Goal: Navigation & Orientation: Find specific page/section

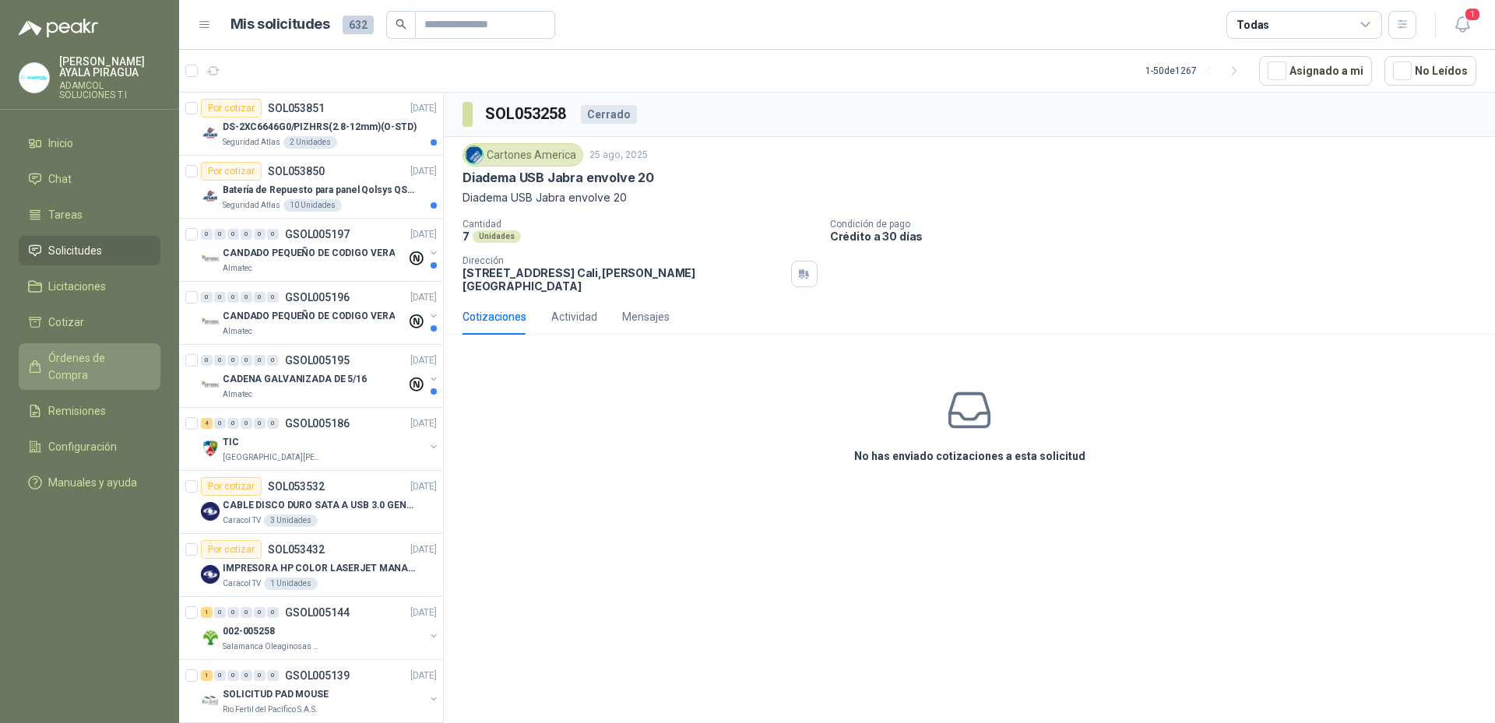
click at [96, 368] on link "Órdenes de Compra" at bounding box center [90, 366] width 142 height 47
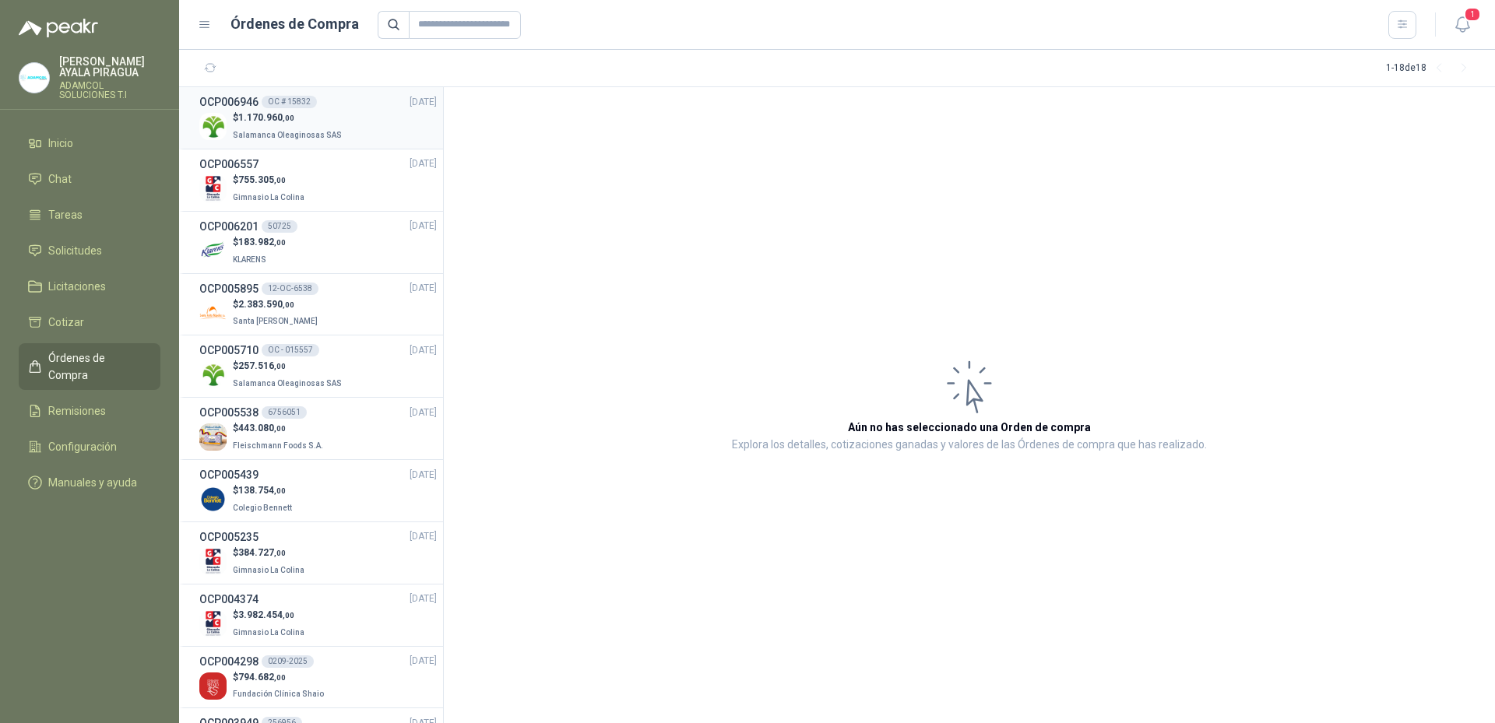
click at [322, 132] on span "Salamanca Oleaginosas SAS" at bounding box center [287, 135] width 109 height 9
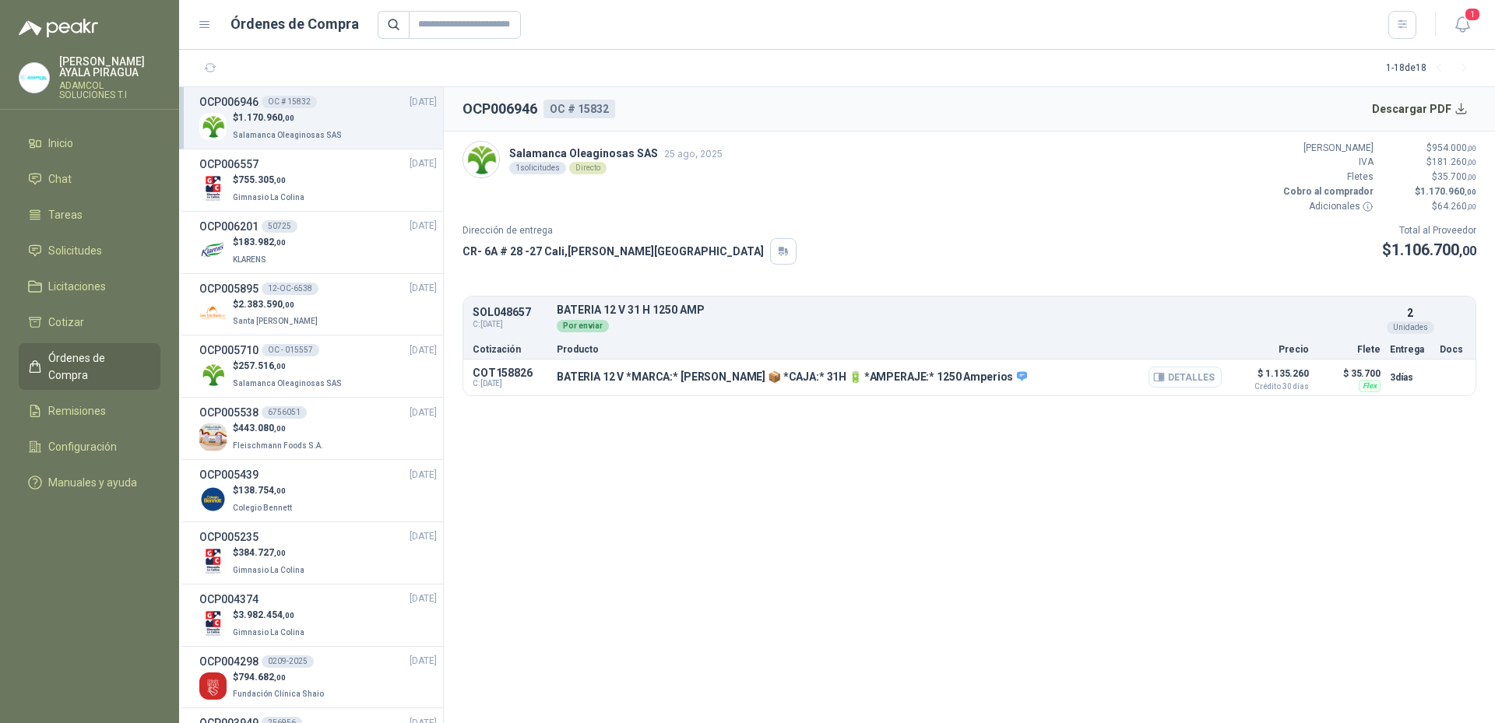
click at [1173, 378] on button "Detalles" at bounding box center [1185, 377] width 73 height 21
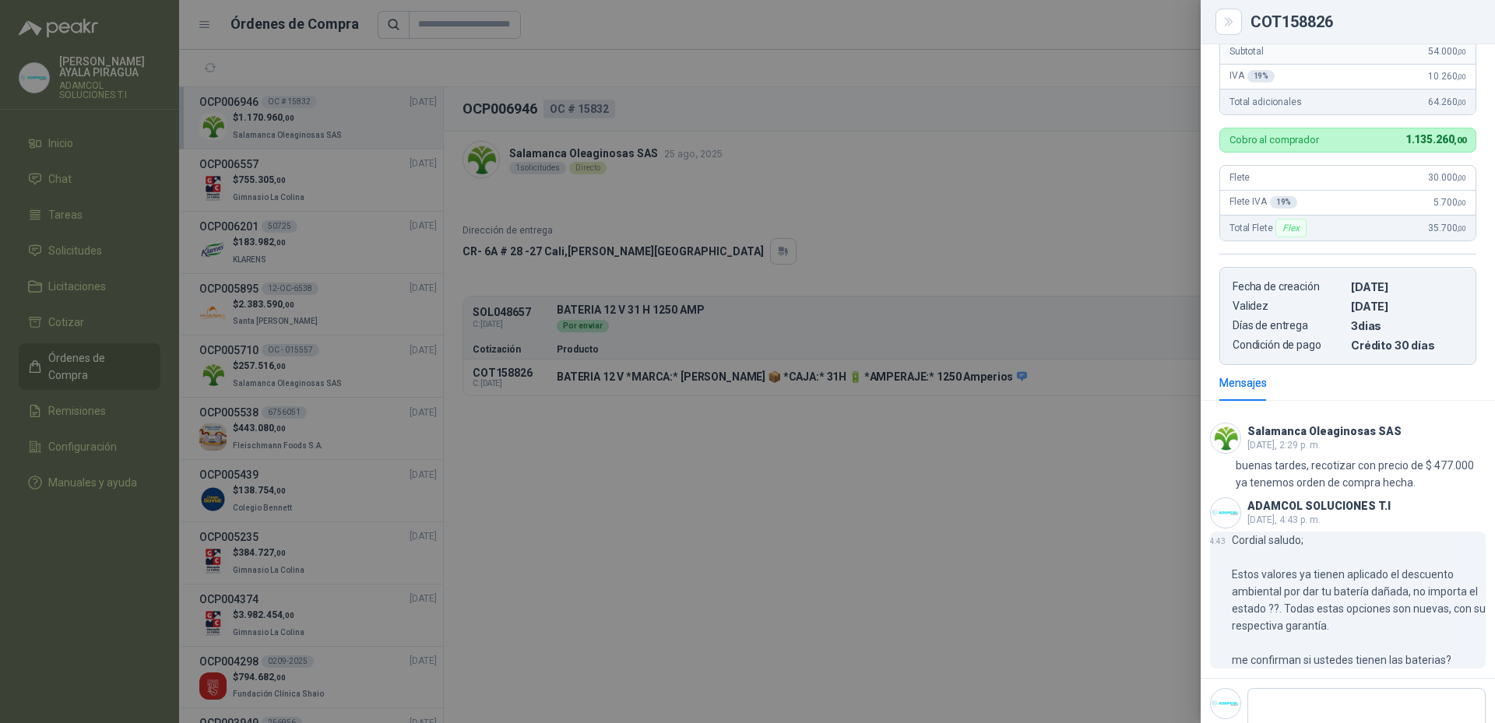
scroll to position [479, 0]
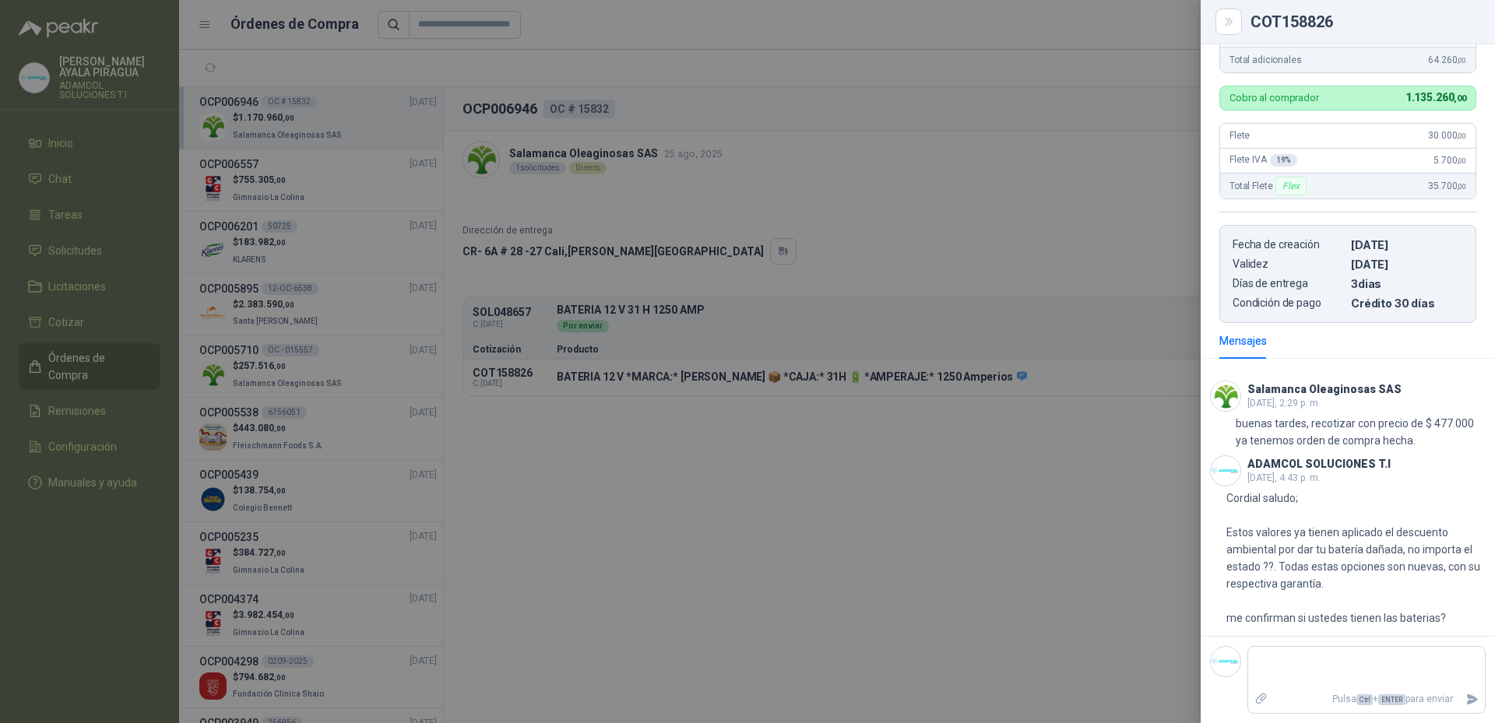
click at [872, 586] on div at bounding box center [747, 361] width 1495 height 723
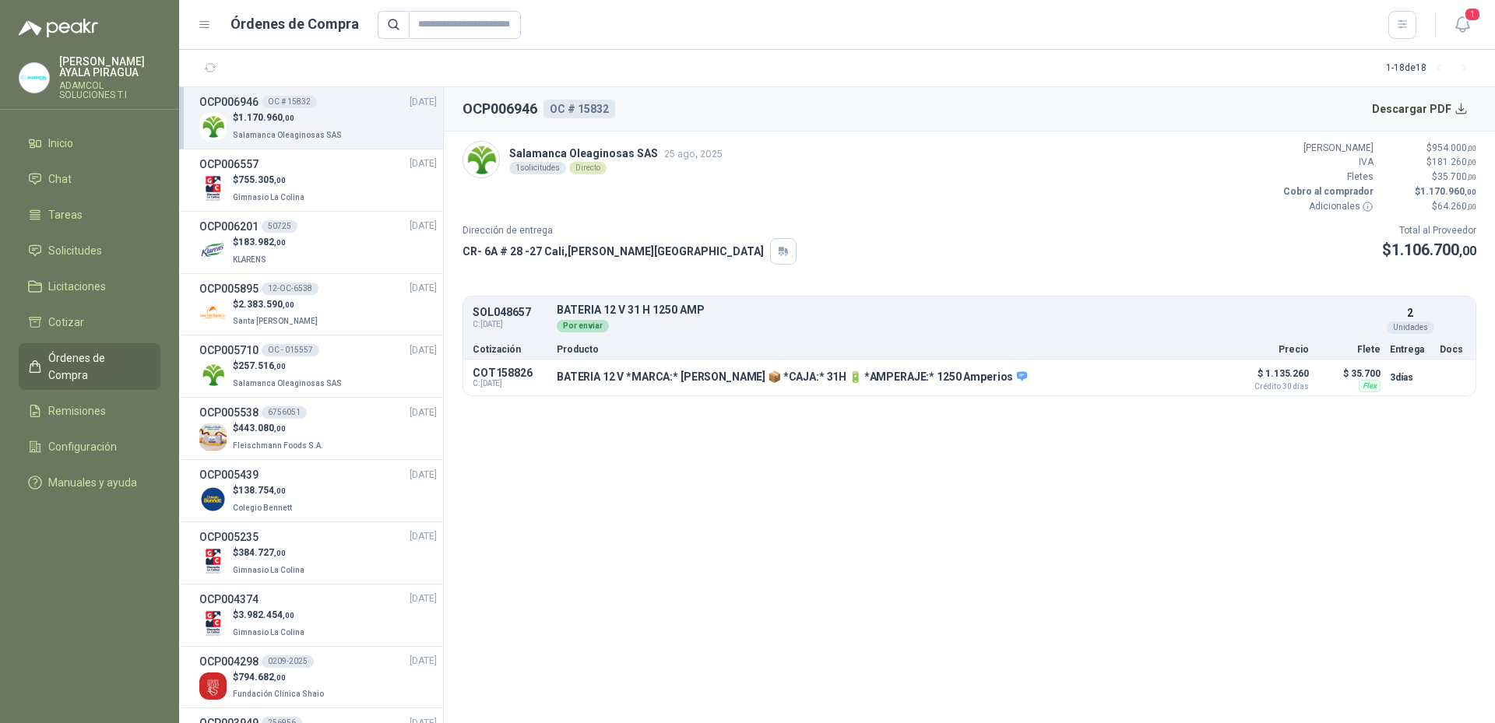
click at [65, 162] on ul "Inicio Chat Tareas Solicitudes Licitaciones Cotizar Órdenes de Compra Remisione…" at bounding box center [89, 315] width 179 height 375
click at [56, 177] on span "Chat" at bounding box center [59, 179] width 23 height 17
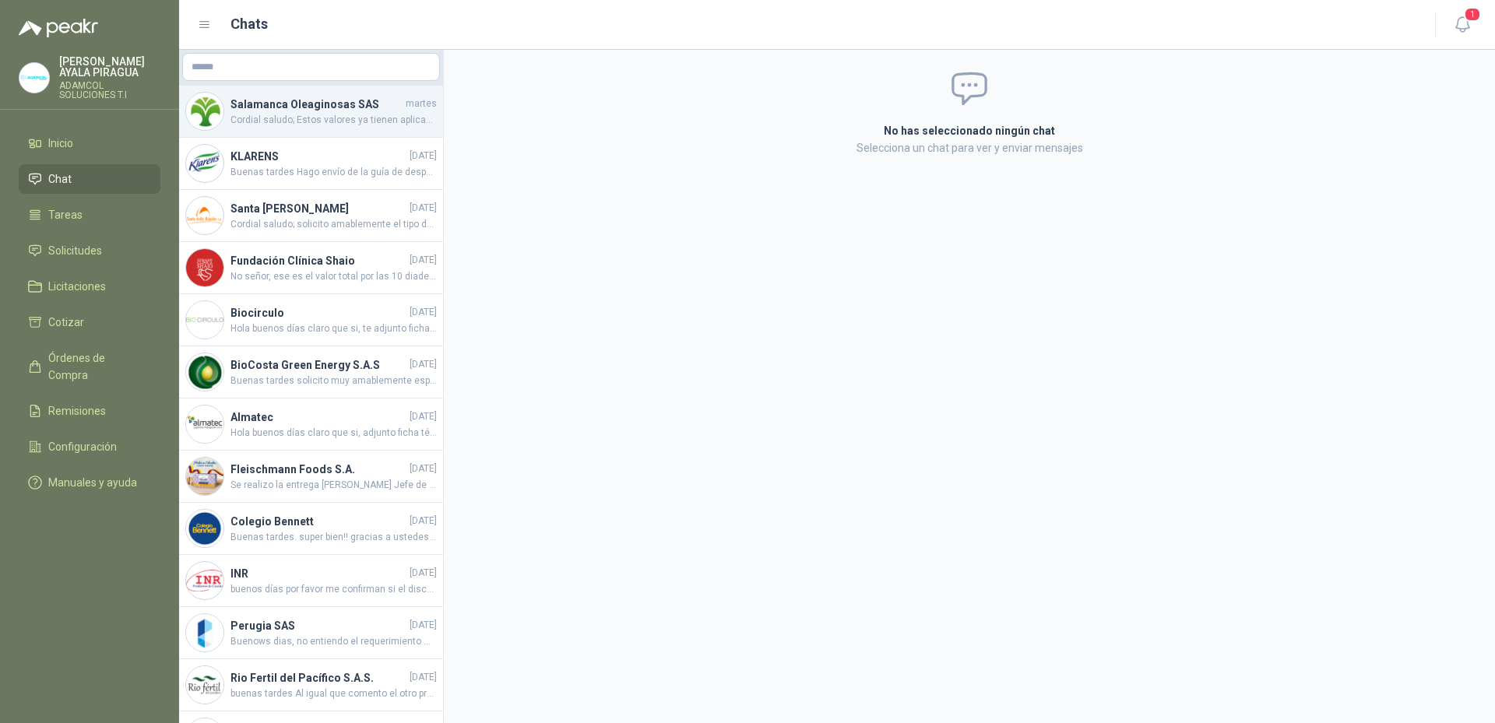
click at [304, 121] on span "Cordial saludo; Estos valores ya tienen aplicado el descuento ambiental por dar…" at bounding box center [334, 120] width 206 height 15
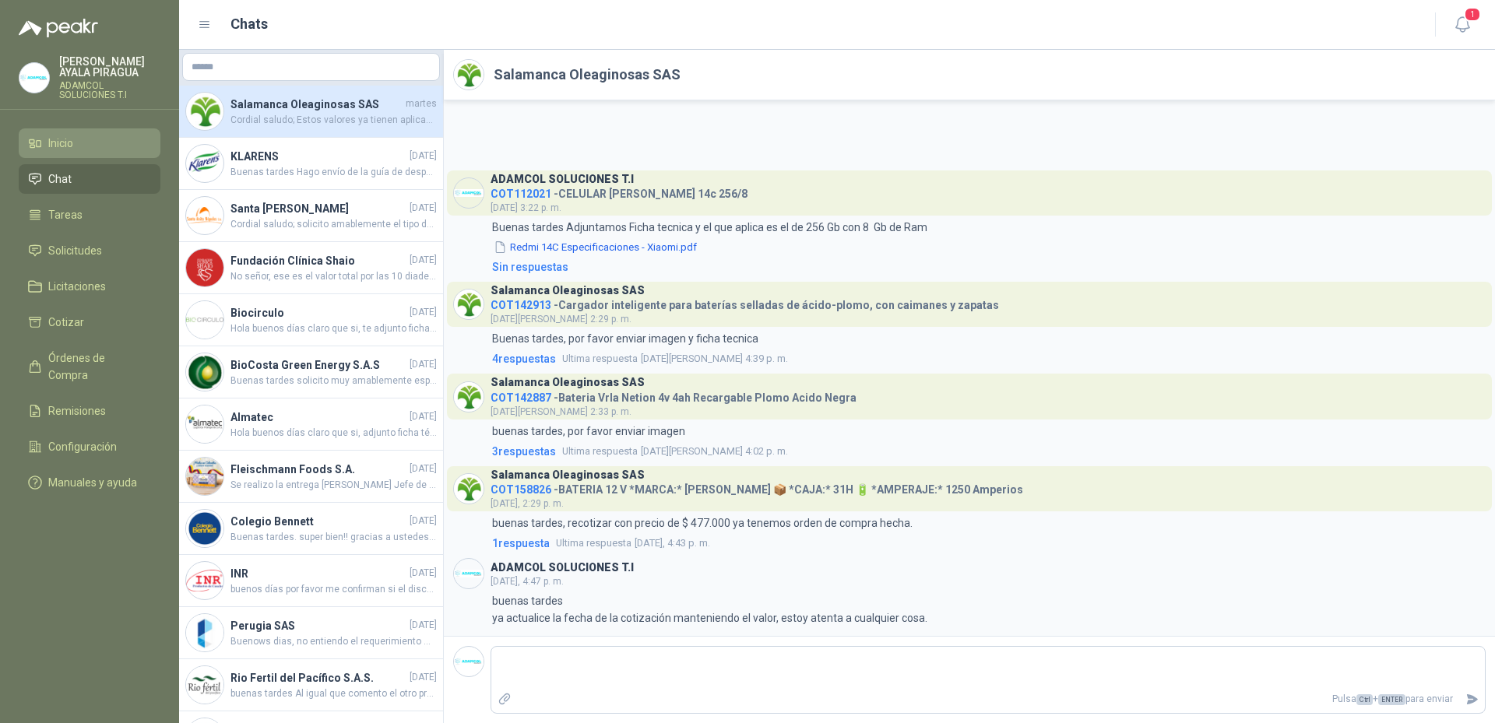
click at [48, 145] on li "Inicio" at bounding box center [89, 143] width 123 height 17
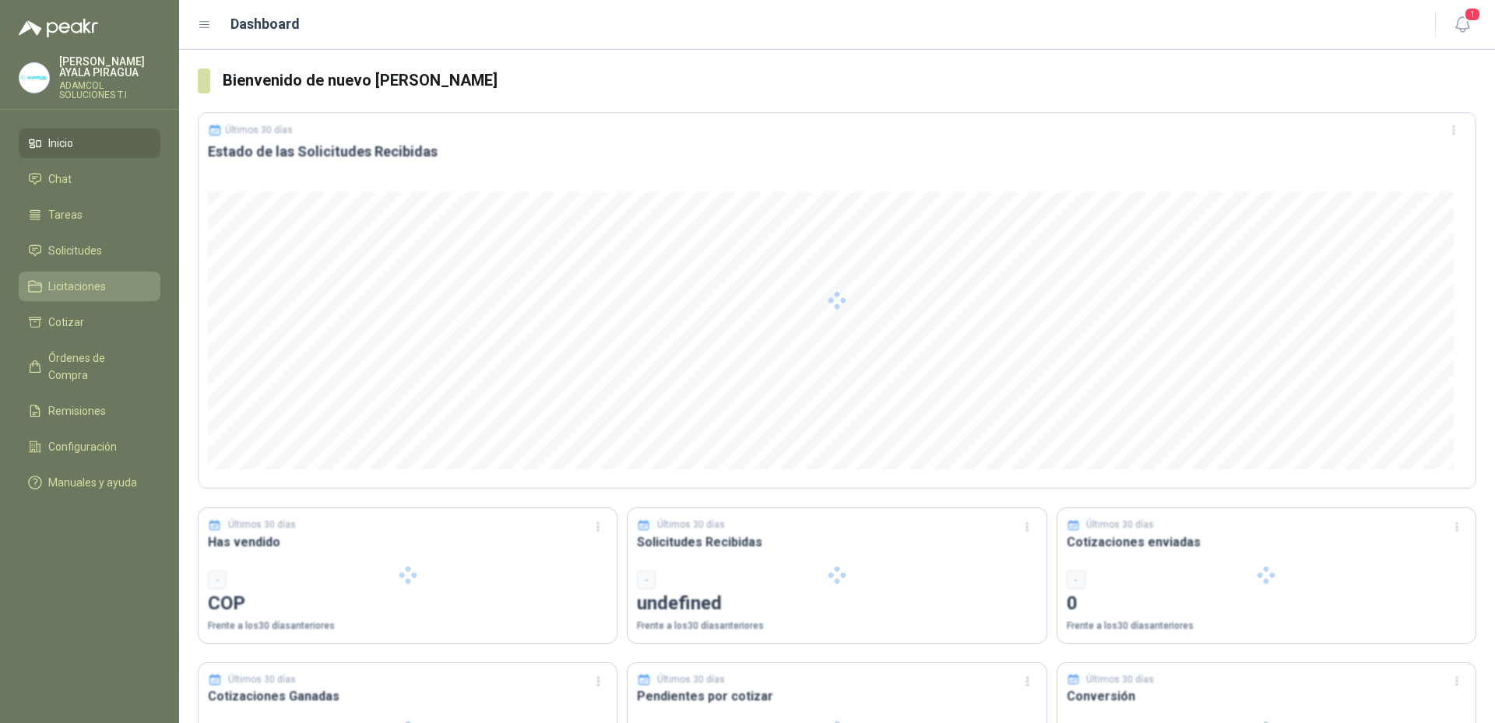
click at [79, 297] on link "Licitaciones" at bounding box center [90, 287] width 142 height 30
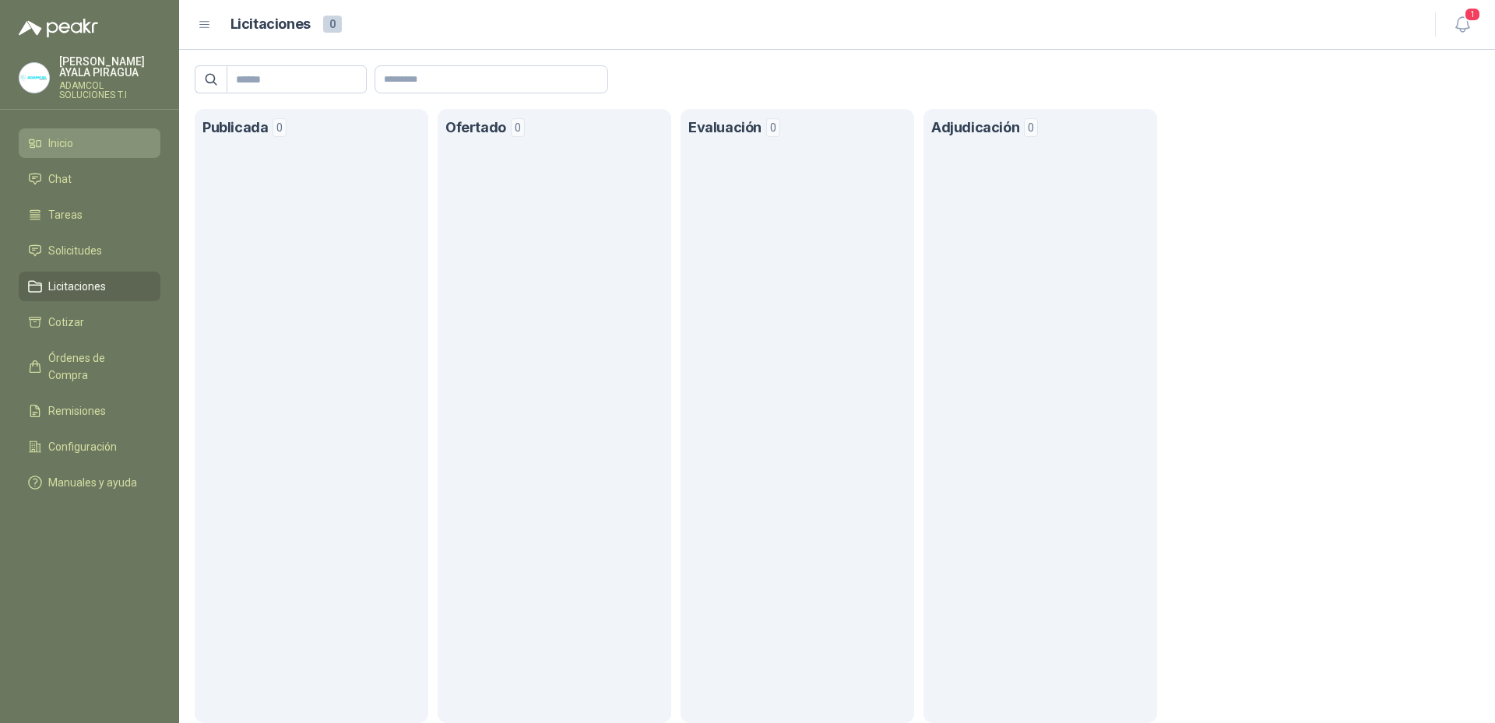
click at [86, 136] on li "Inicio" at bounding box center [89, 143] width 123 height 17
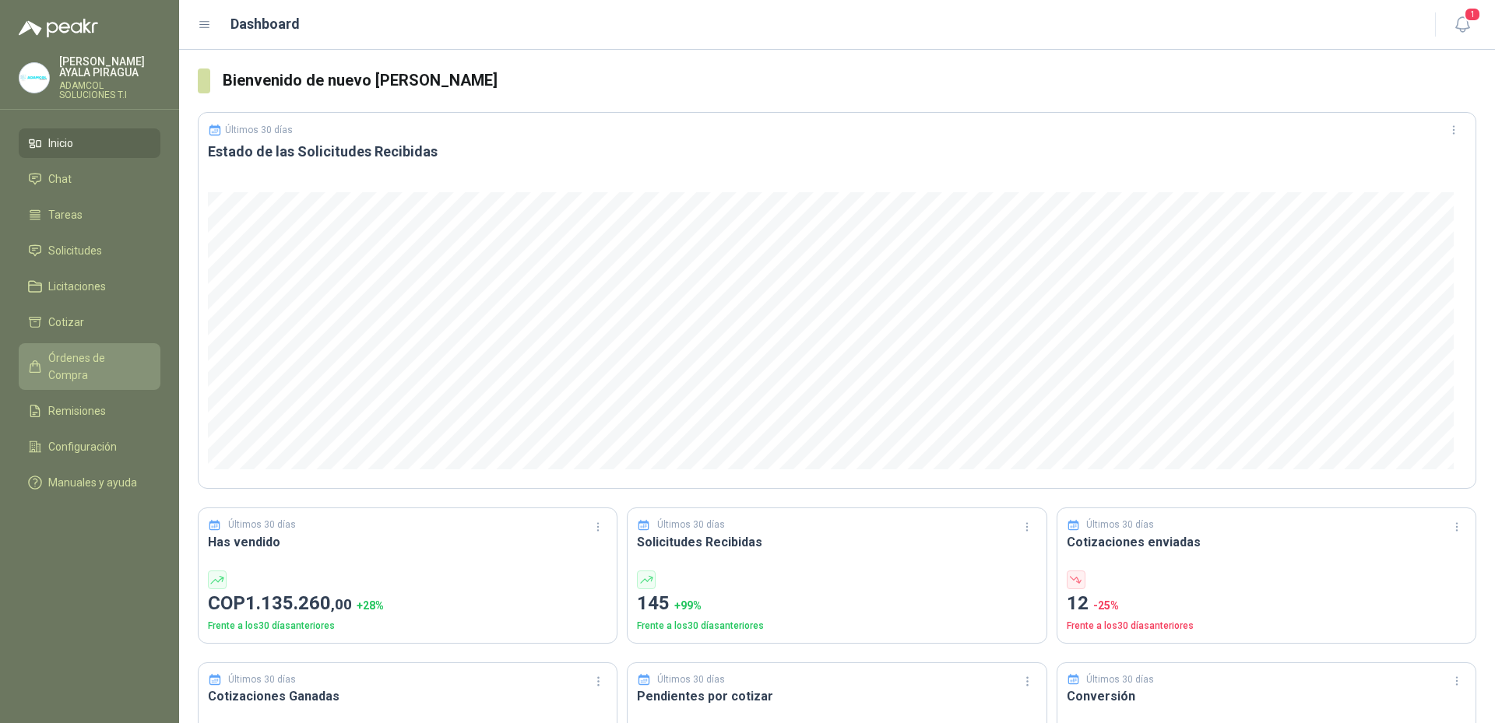
click at [94, 365] on span "Órdenes de Compra" at bounding box center [96, 367] width 97 height 34
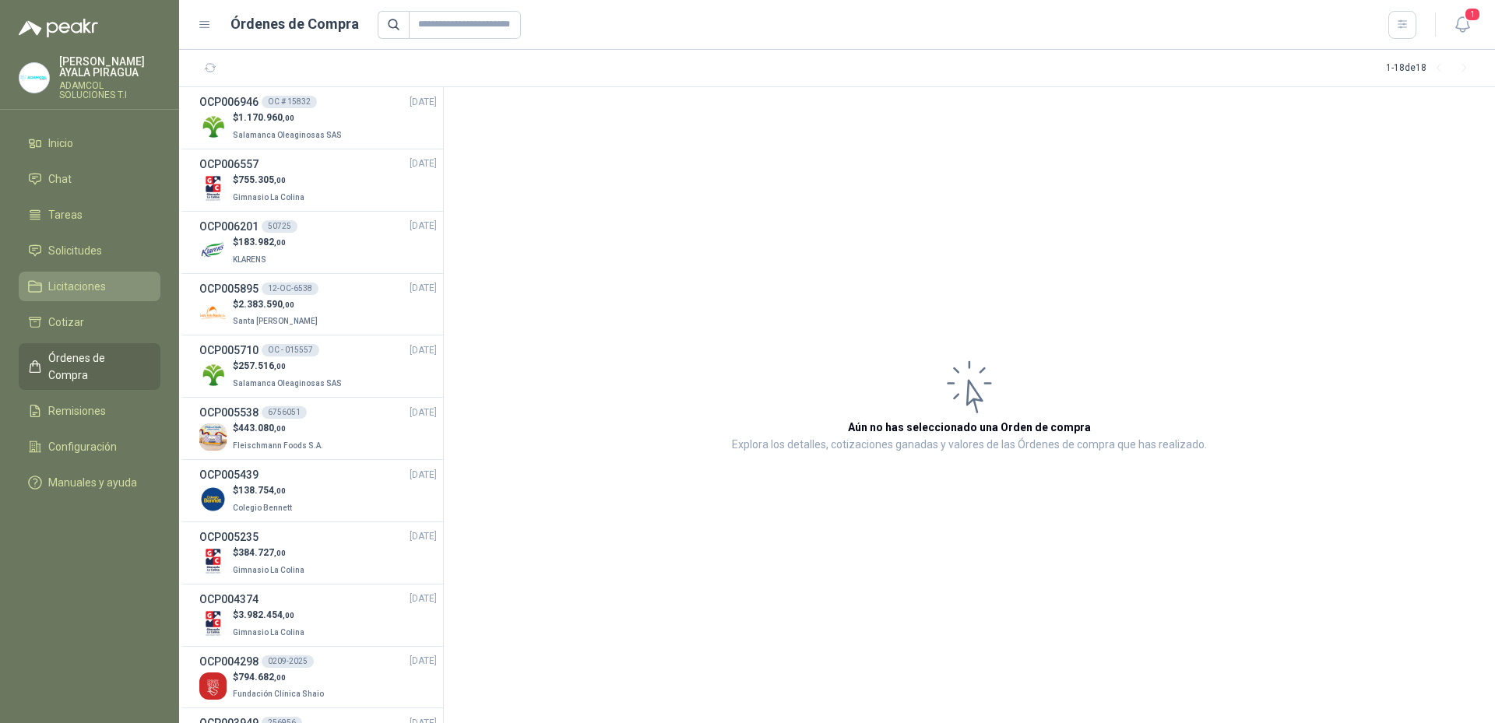
click at [85, 277] on link "Licitaciones" at bounding box center [90, 287] width 142 height 30
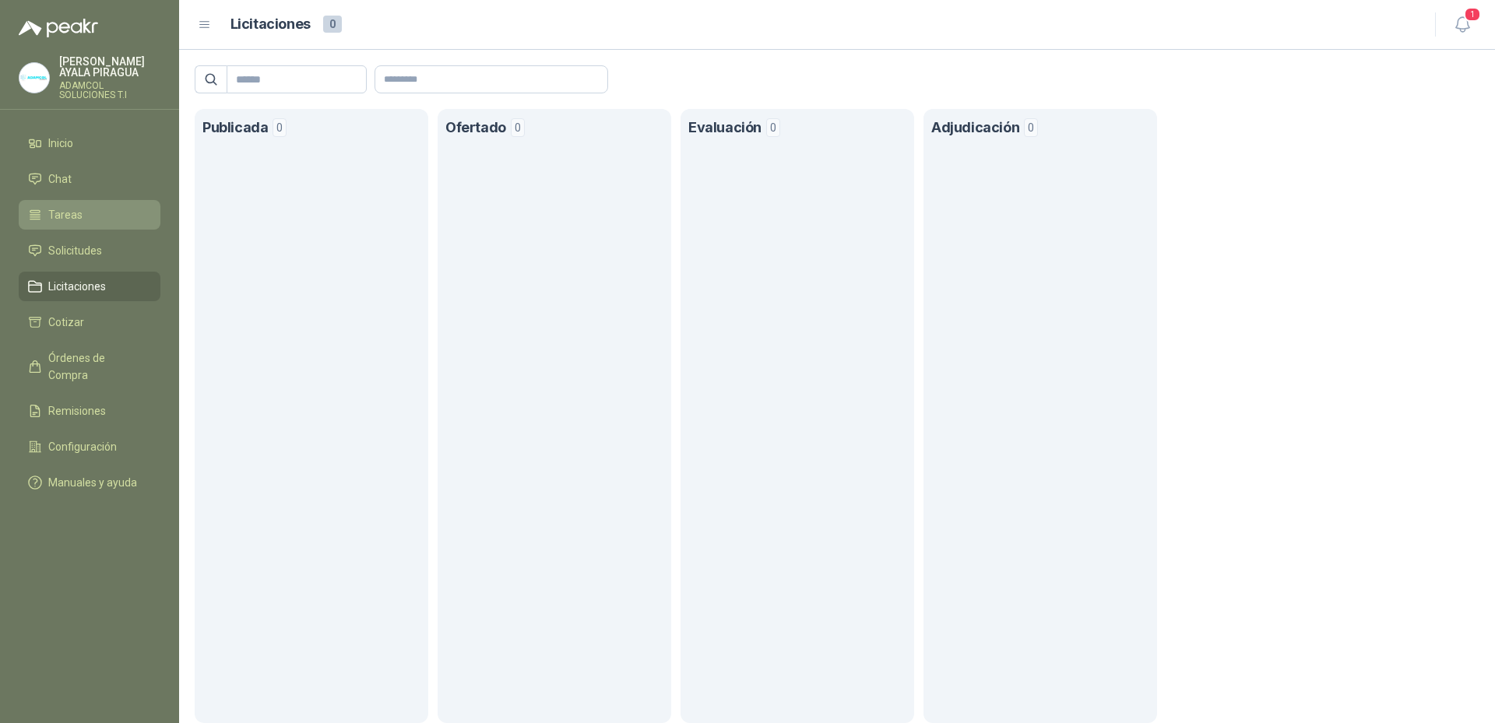
click at [80, 202] on link "Tareas" at bounding box center [90, 215] width 142 height 30
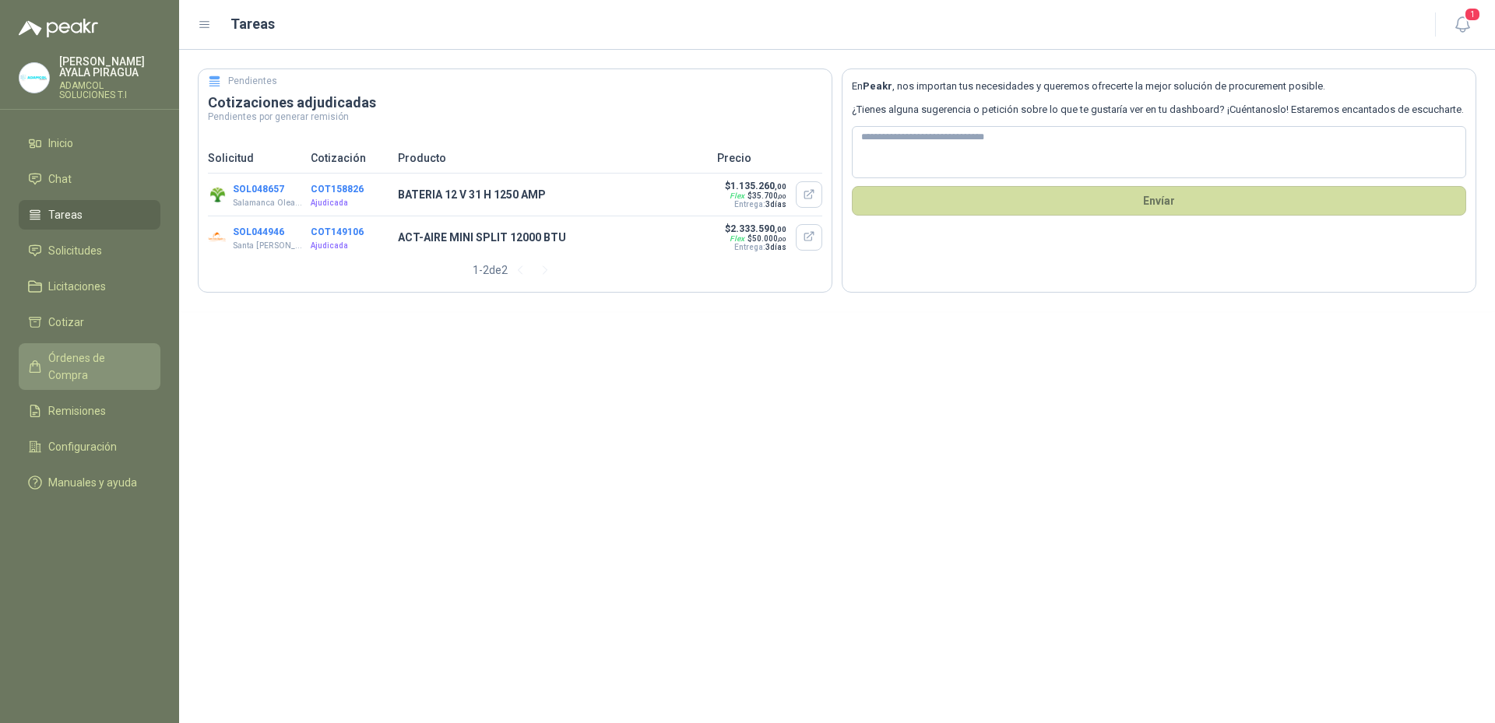
click at [121, 354] on span "Órdenes de Compra" at bounding box center [96, 367] width 97 height 34
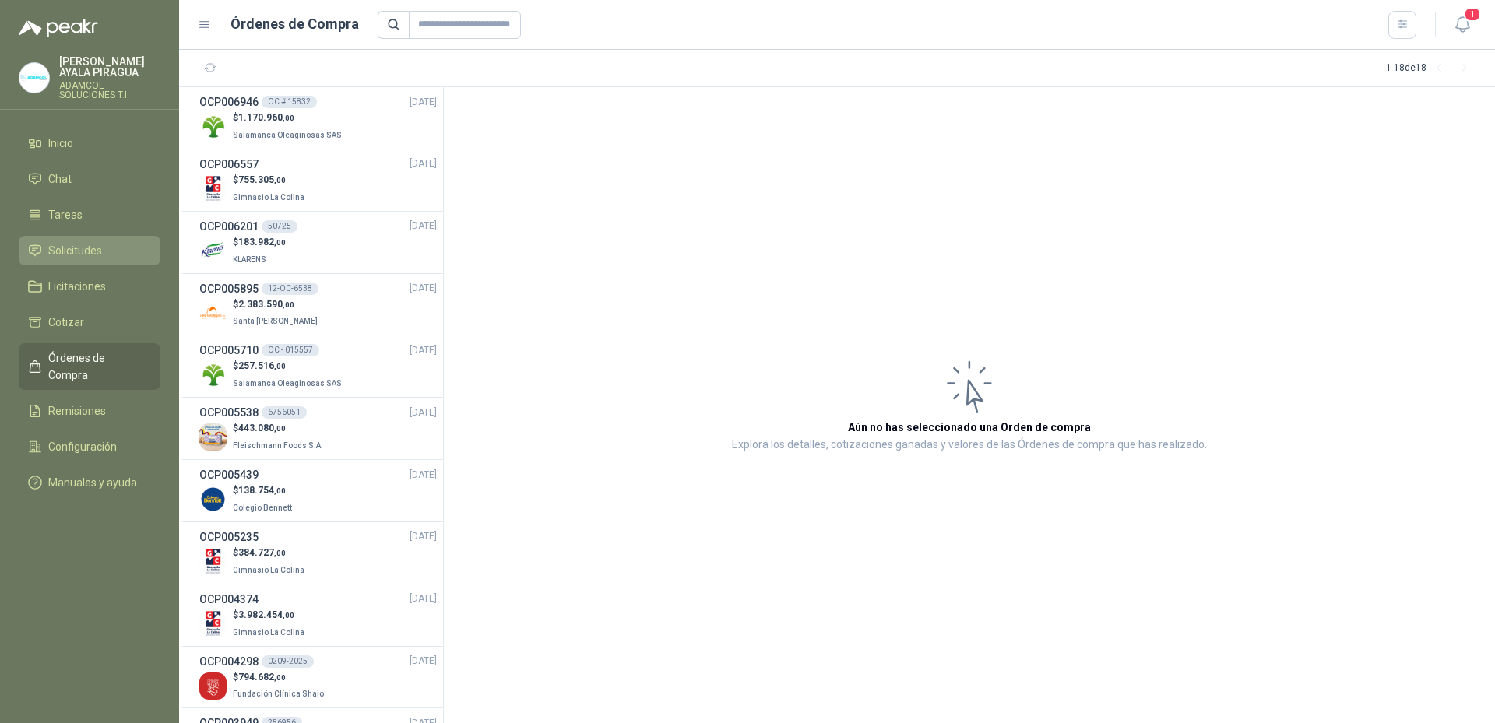
click at [101, 248] on span "Solicitudes" at bounding box center [75, 250] width 54 height 17
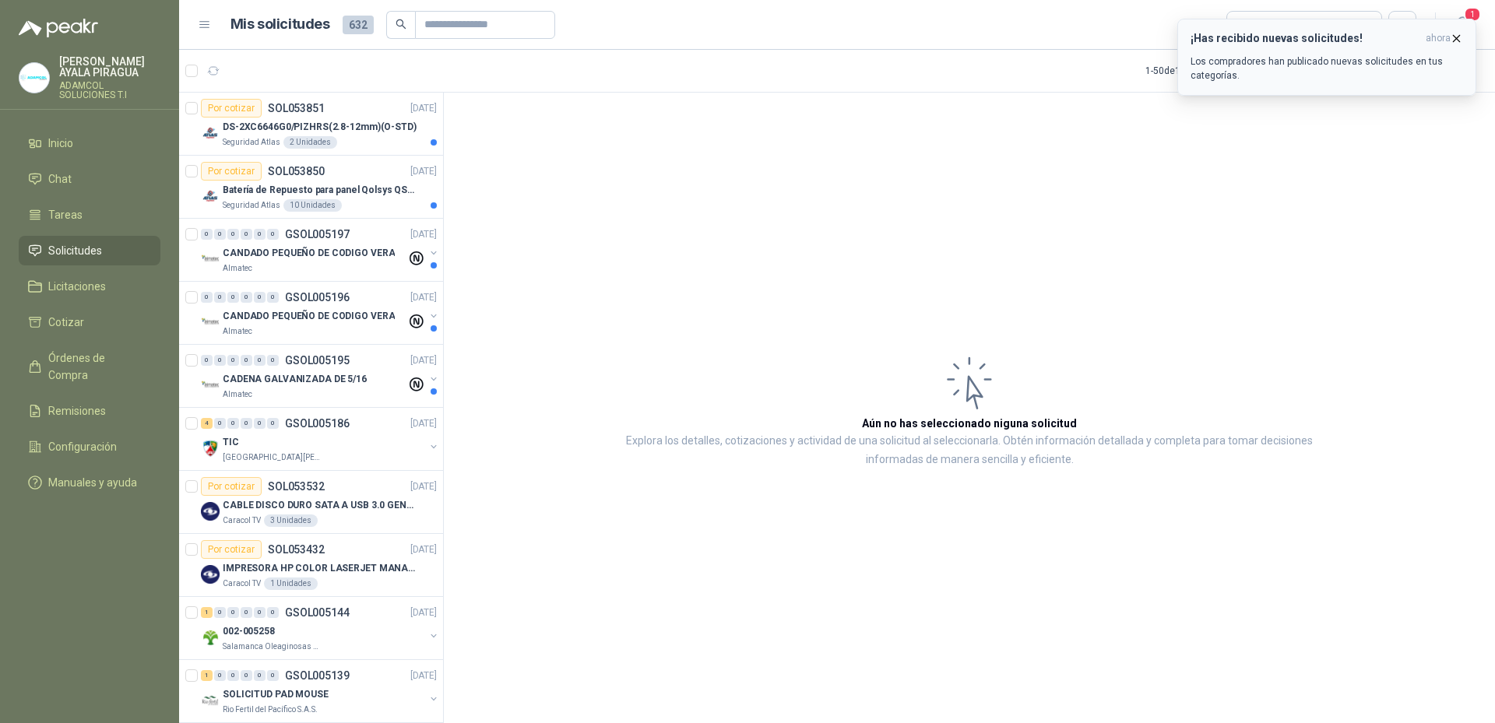
click at [1294, 58] on p "Los compradores han publicado nuevas solicitudes en tus categorías." at bounding box center [1327, 69] width 273 height 28
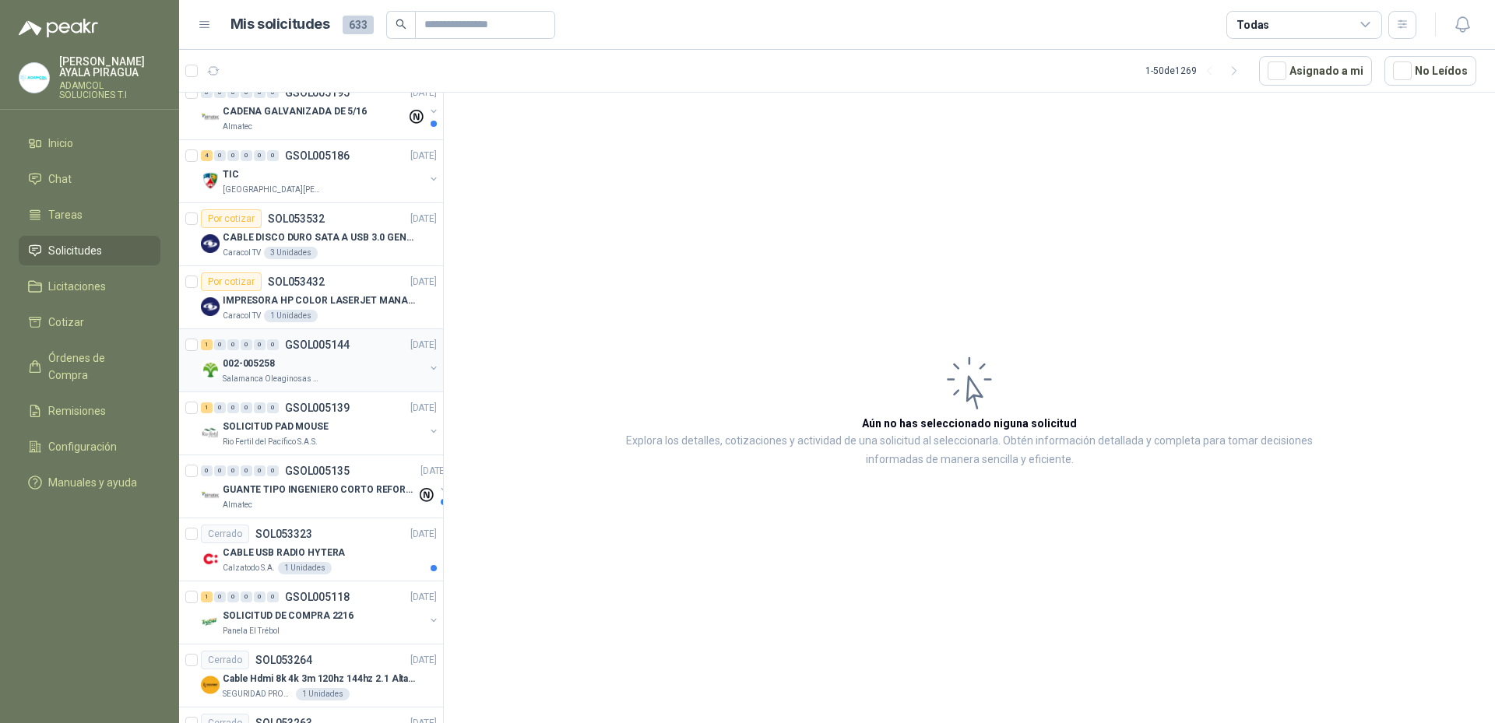
scroll to position [545, 0]
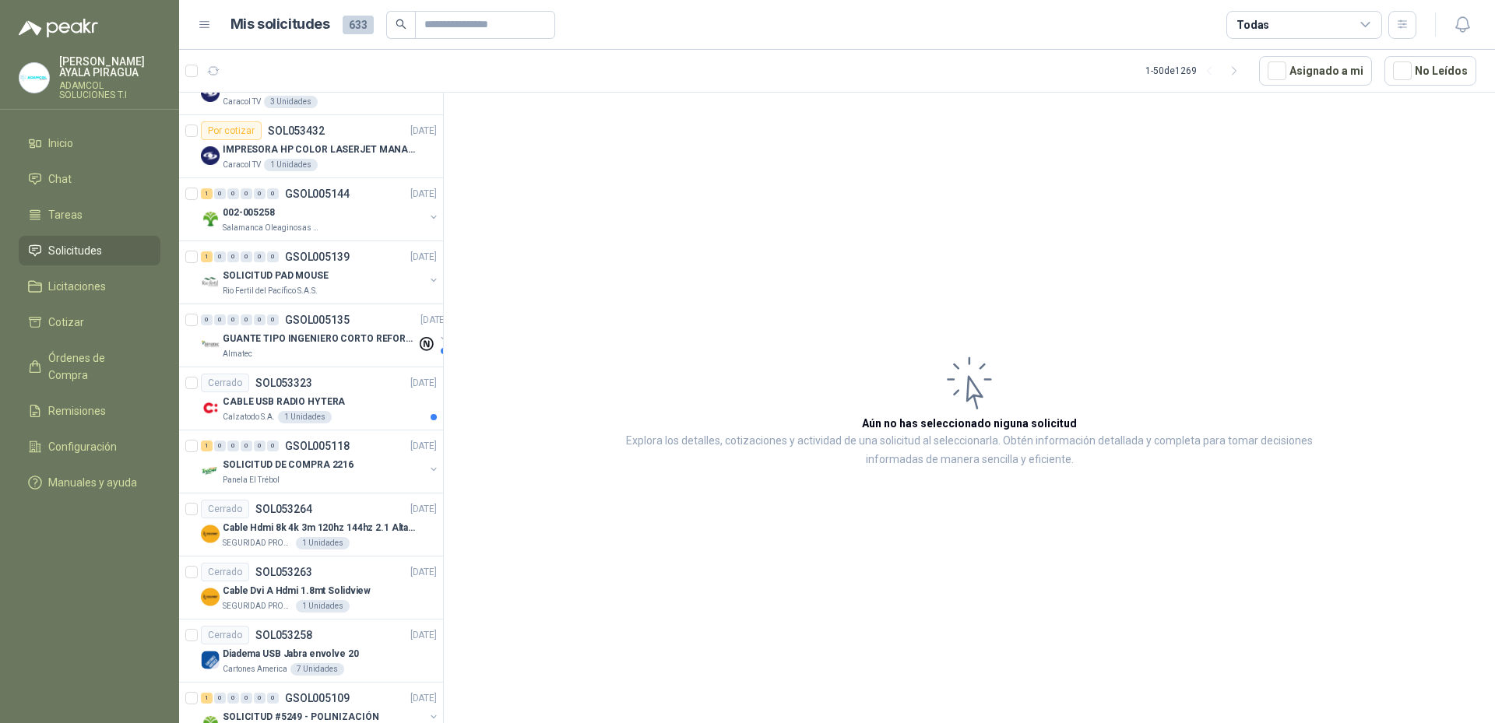
click at [811, 622] on article "Aún no has seleccionado niguna solicitud Explora los detalles, cotizaciones y a…" at bounding box center [969, 411] width 1051 height 636
click at [613, 563] on article "Aún no has seleccionado niguna solicitud Explora los detalles, cotizaciones y a…" at bounding box center [969, 411] width 1051 height 636
